Goal: Entertainment & Leisure: Consume media (video, audio)

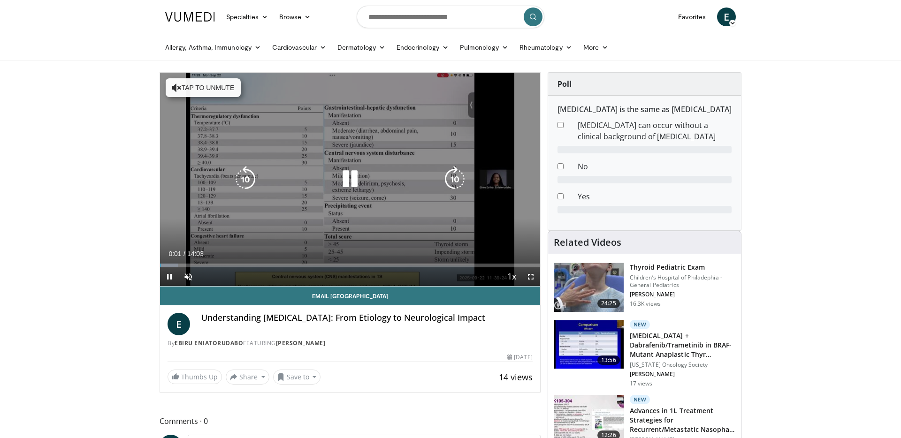
click at [345, 176] on icon "Video Player" at bounding box center [350, 179] width 26 height 26
